Goal: Book appointment/travel/reservation

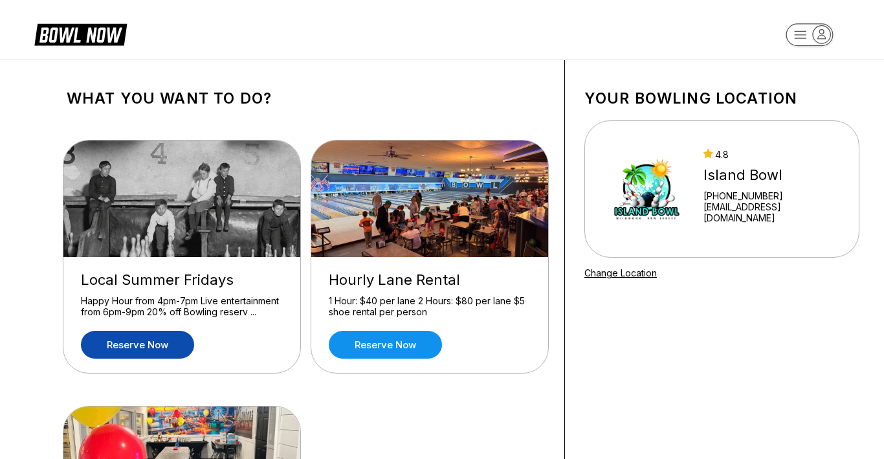
click at [168, 344] on link "Reserve now" at bounding box center [137, 345] width 113 height 28
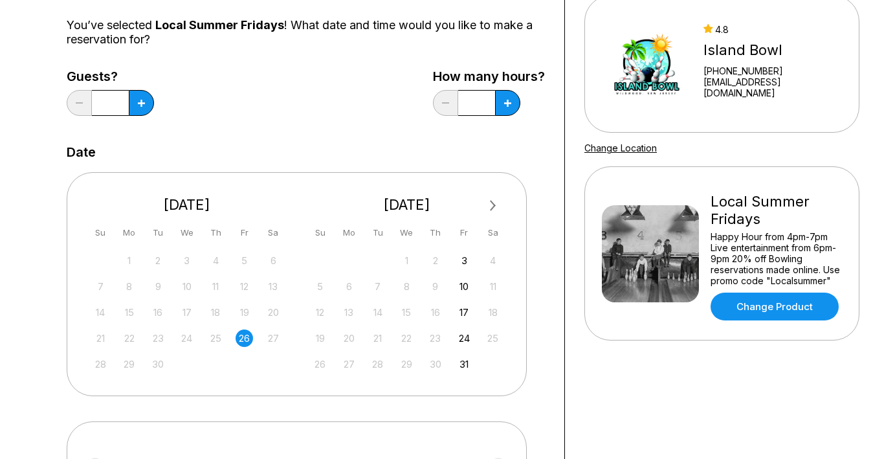
scroll to position [162, 0]
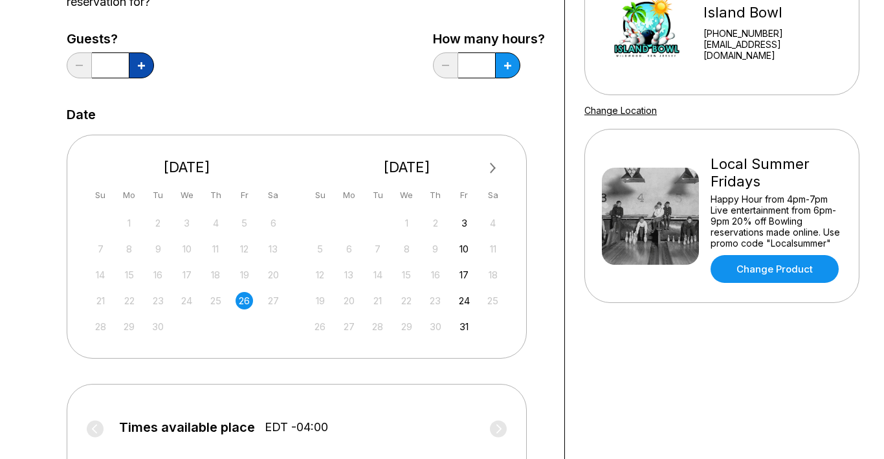
click at [138, 69] on button at bounding box center [141, 65] width 25 height 26
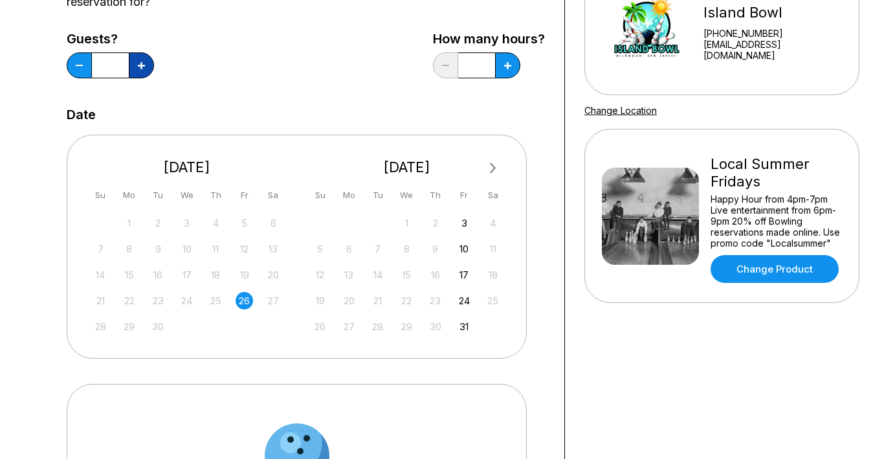
click at [138, 69] on button at bounding box center [141, 65] width 25 height 26
type input "*"
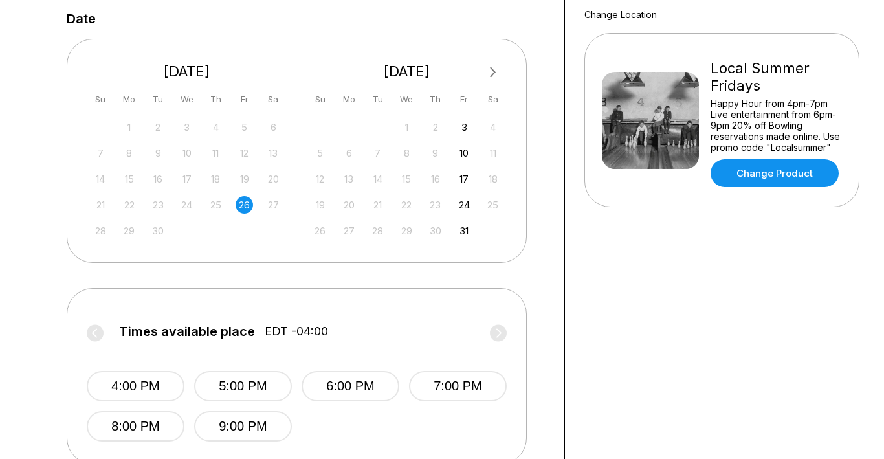
scroll to position [259, 0]
click at [252, 386] on button "5:00 PM" at bounding box center [243, 385] width 98 height 30
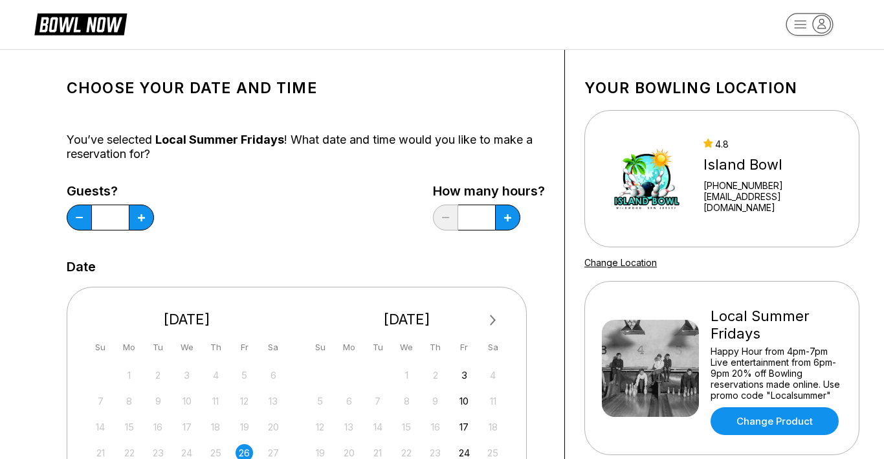
scroll to position [0, 0]
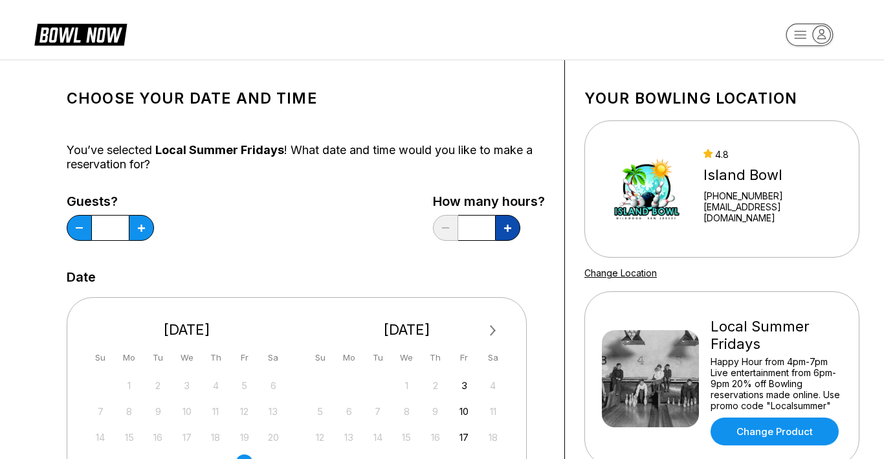
click at [503, 228] on button at bounding box center [507, 228] width 25 height 26
type input "*"
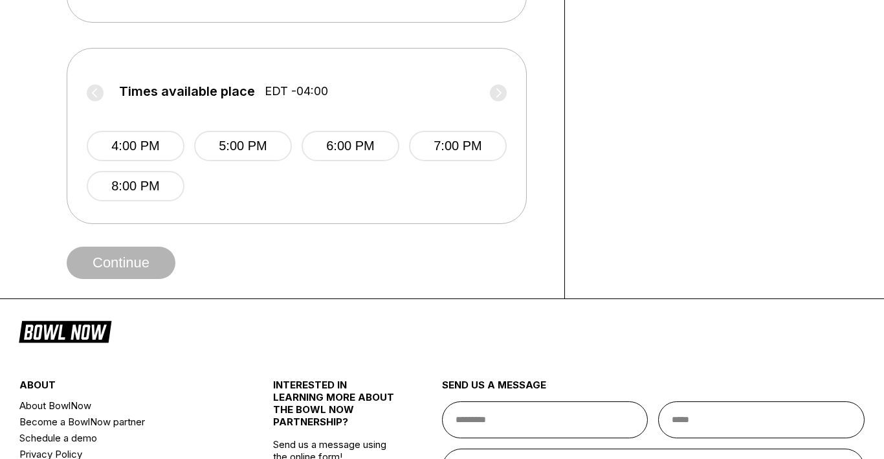
scroll to position [529, 0]
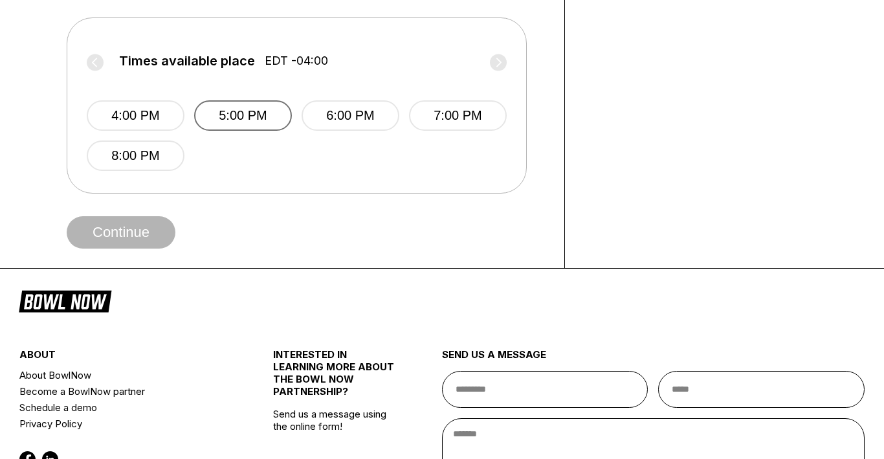
click at [263, 122] on button "5:00 PM" at bounding box center [243, 115] width 98 height 30
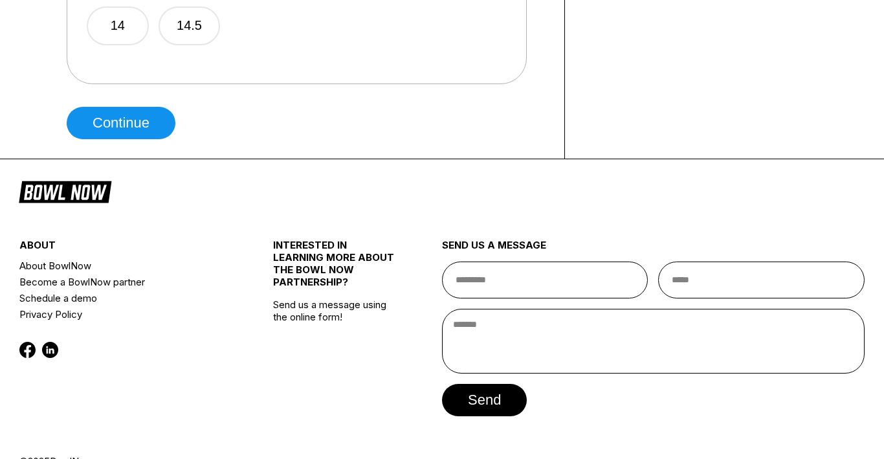
scroll to position [1051, 0]
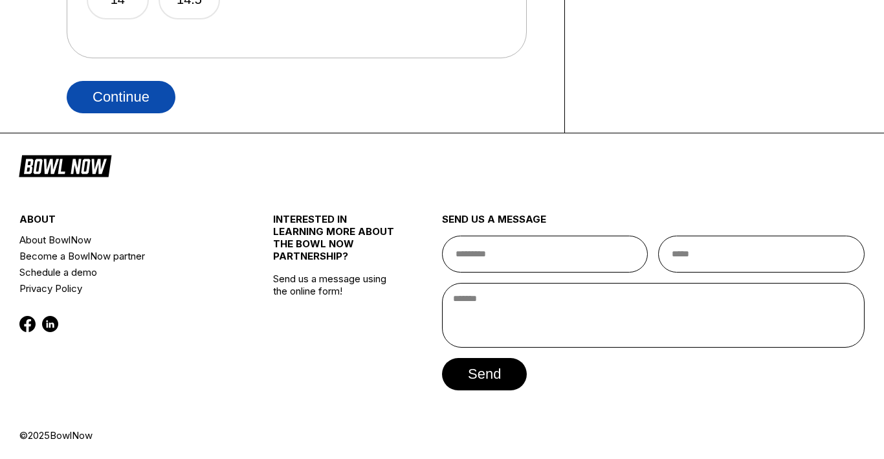
click at [157, 98] on button "Continue" at bounding box center [121, 97] width 109 height 32
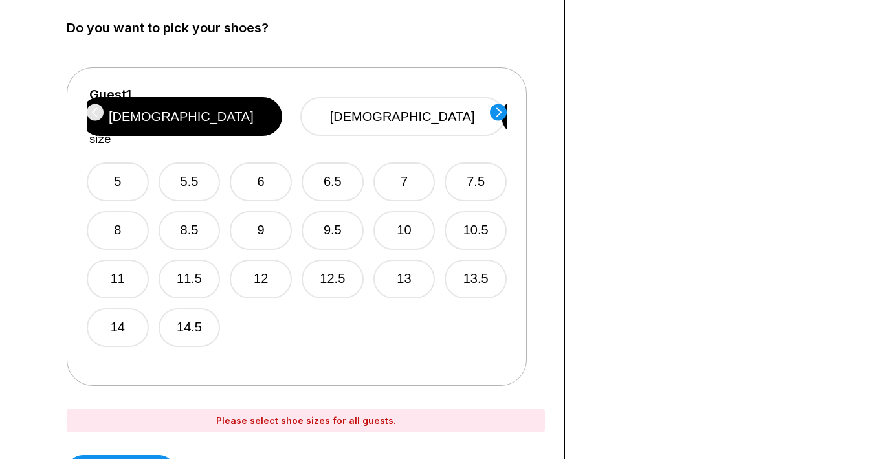
scroll to position [803, 0]
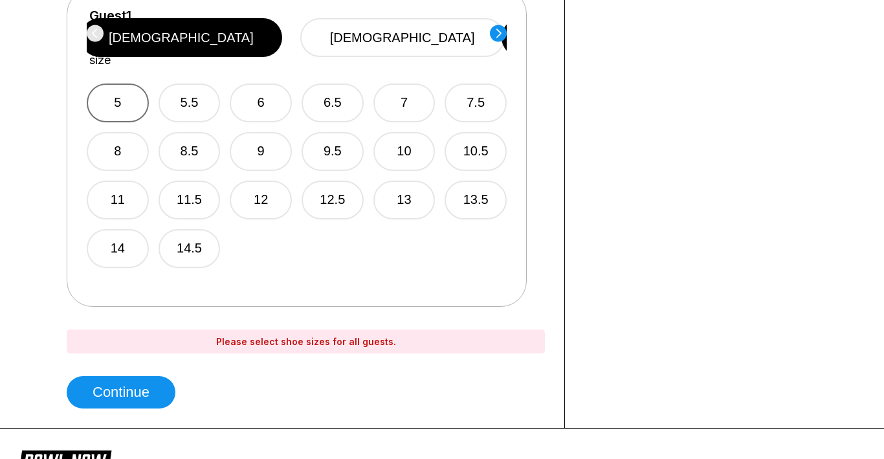
click at [139, 83] on button "5" at bounding box center [118, 102] width 62 height 39
click at [184, 83] on button "5.5" at bounding box center [190, 102] width 62 height 39
click at [144, 84] on button "5" at bounding box center [118, 102] width 62 height 39
click at [494, 32] on circle at bounding box center [498, 33] width 17 height 17
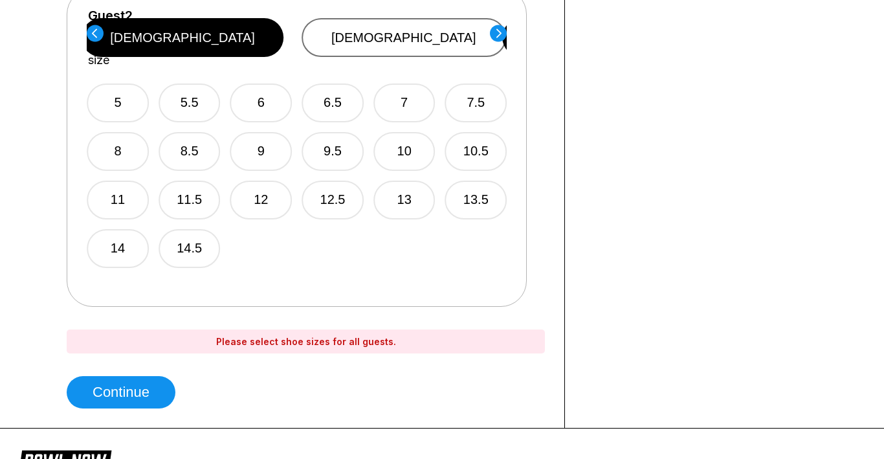
click at [416, 27] on button "[DEMOGRAPHIC_DATA]" at bounding box center [404, 37] width 204 height 39
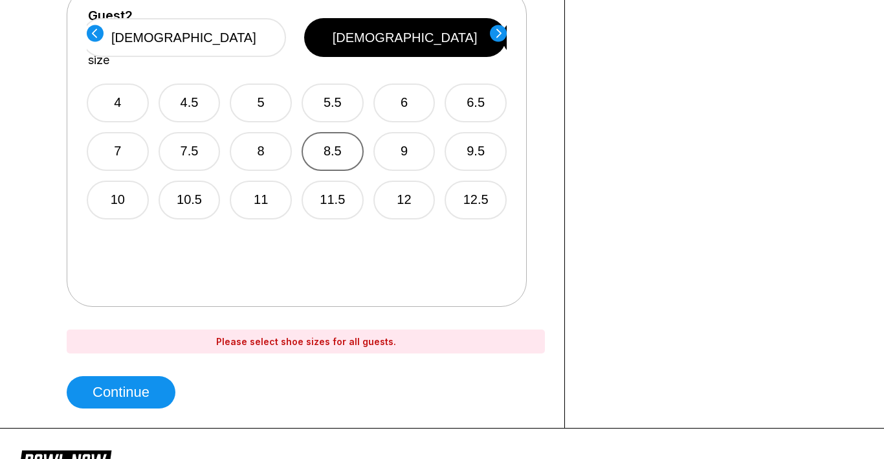
click at [351, 137] on button "8.5" at bounding box center [333, 151] width 62 height 39
click at [500, 35] on circle at bounding box center [498, 33] width 17 height 17
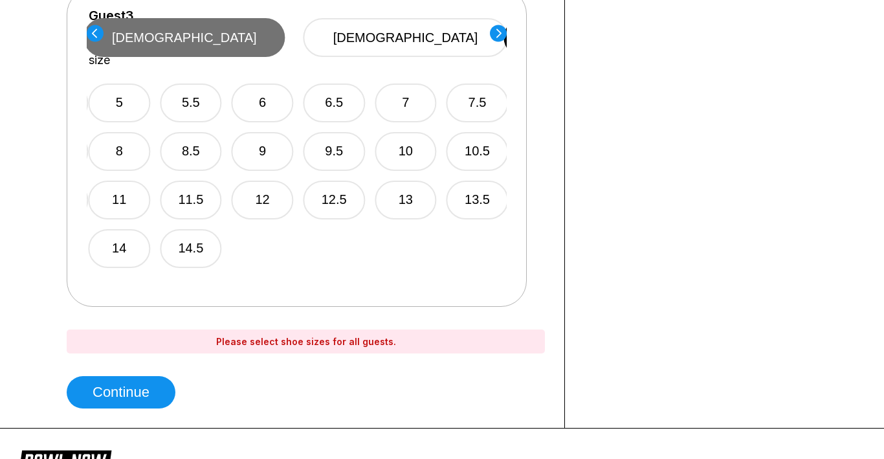
click at [285, 25] on button "[DEMOGRAPHIC_DATA]" at bounding box center [184, 37] width 202 height 39
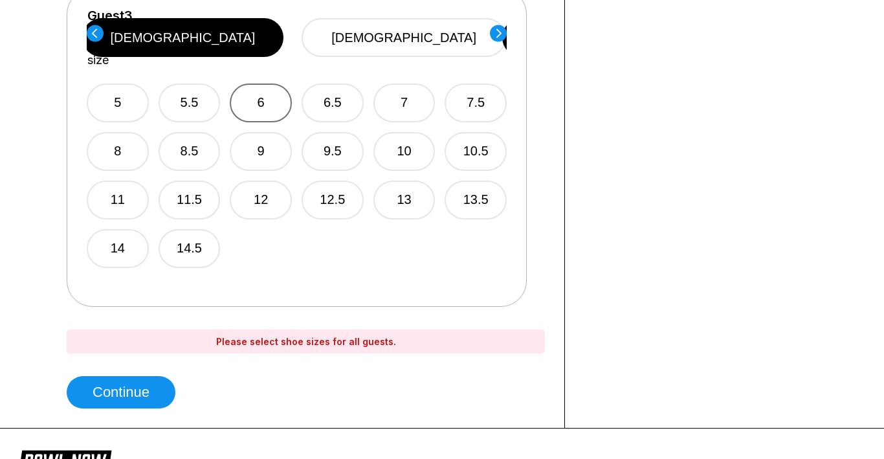
click at [274, 89] on button "6" at bounding box center [261, 102] width 62 height 39
click at [496, 29] on circle at bounding box center [498, 33] width 17 height 17
click at [421, 31] on button "[DEMOGRAPHIC_DATA]" at bounding box center [404, 37] width 204 height 39
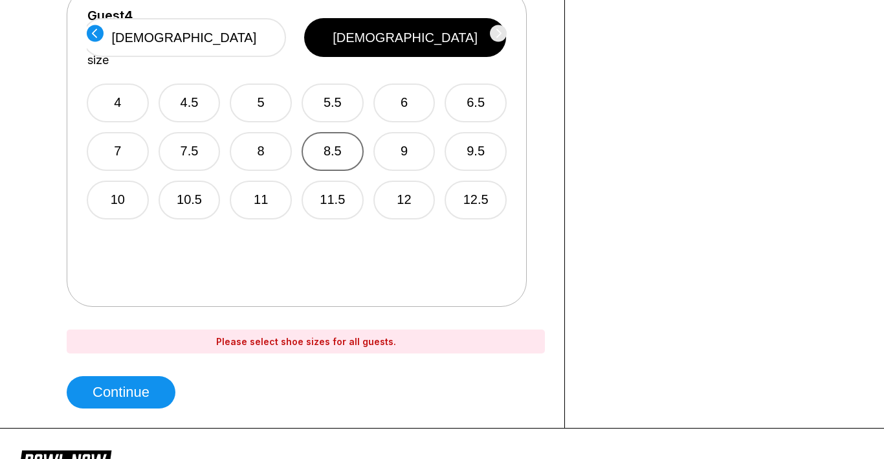
click at [348, 132] on button "8.5" at bounding box center [333, 151] width 62 height 39
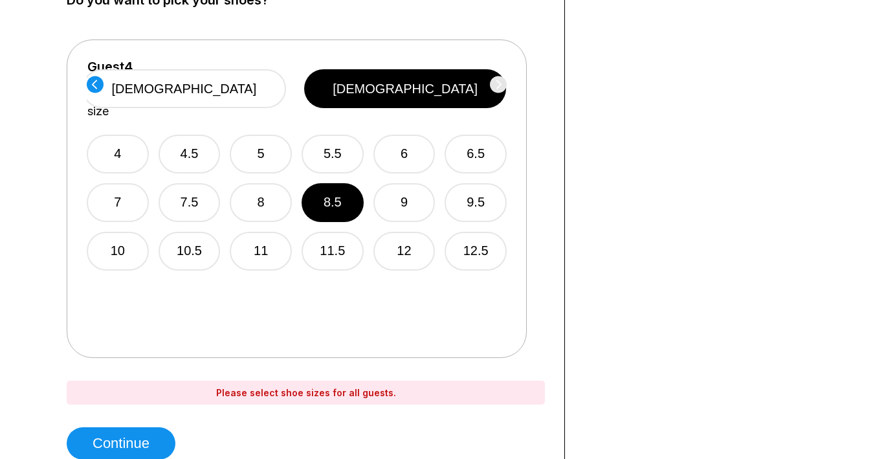
scroll to position [745, 0]
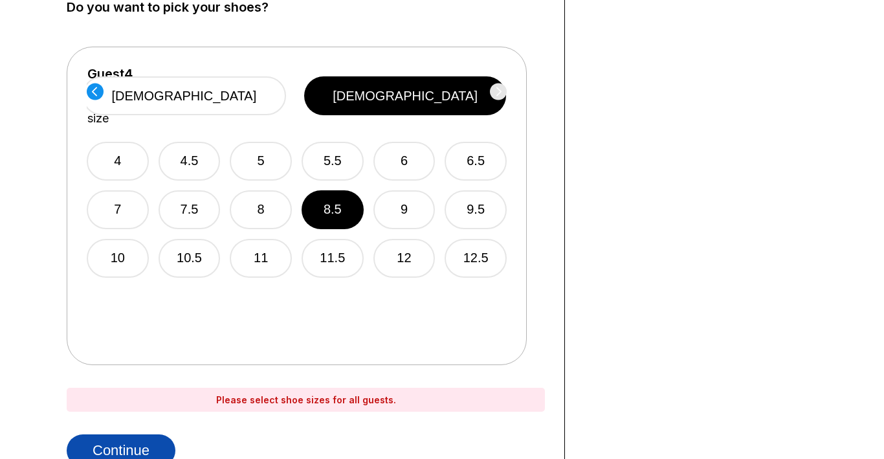
click at [142, 441] on button "Continue" at bounding box center [121, 450] width 109 height 32
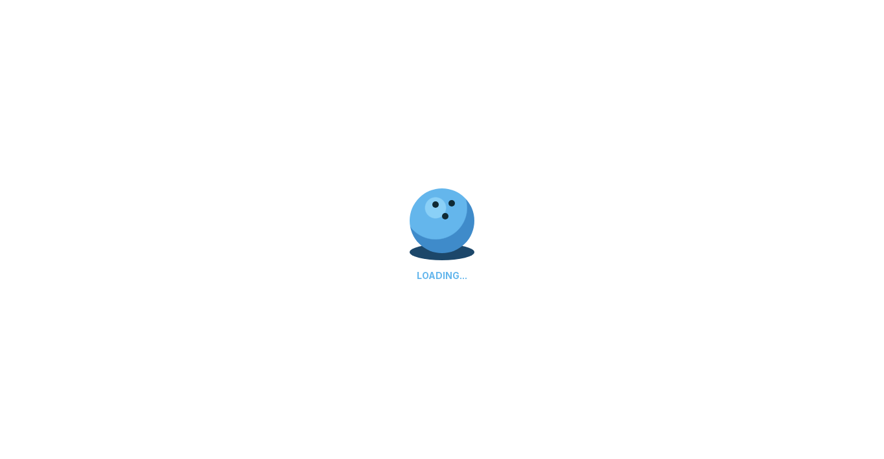
select select "**"
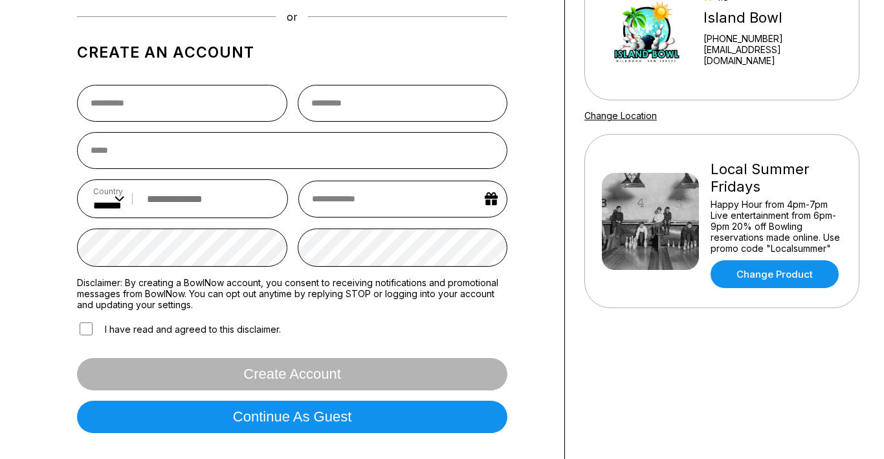
scroll to position [161, 0]
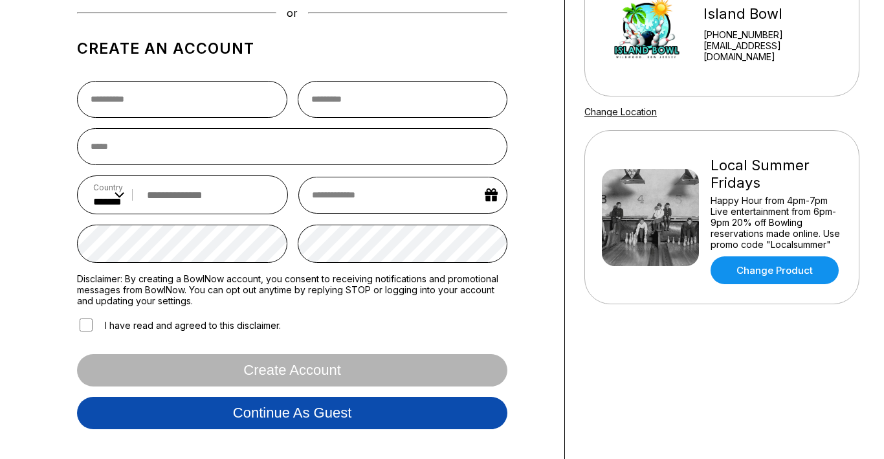
click at [292, 425] on button "Continue as guest" at bounding box center [292, 413] width 430 height 32
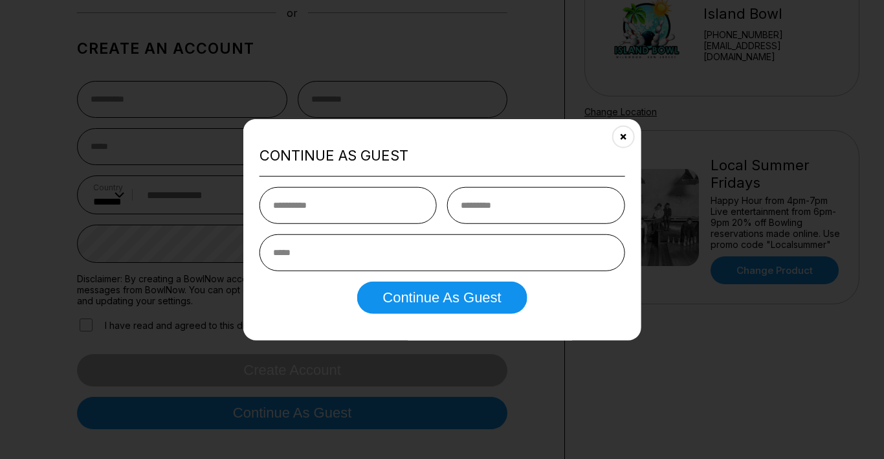
click at [366, 212] on input "text" at bounding box center [347, 205] width 177 height 37
type input "*********"
click at [527, 209] on input "text" at bounding box center [535, 205] width 177 height 37
type input "******"
